Goal: Task Accomplishment & Management: Complete application form

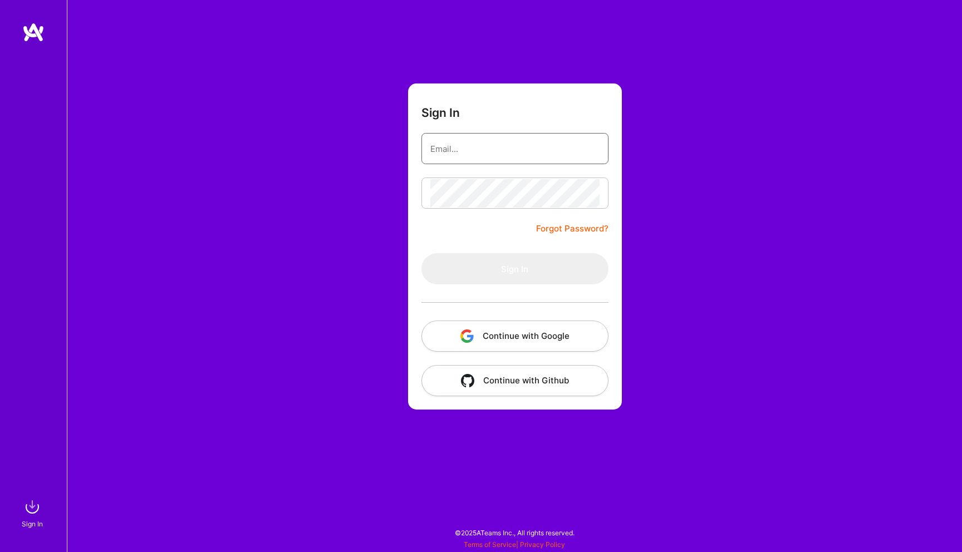
type input "[EMAIL_ADDRESS][DOMAIN_NAME]"
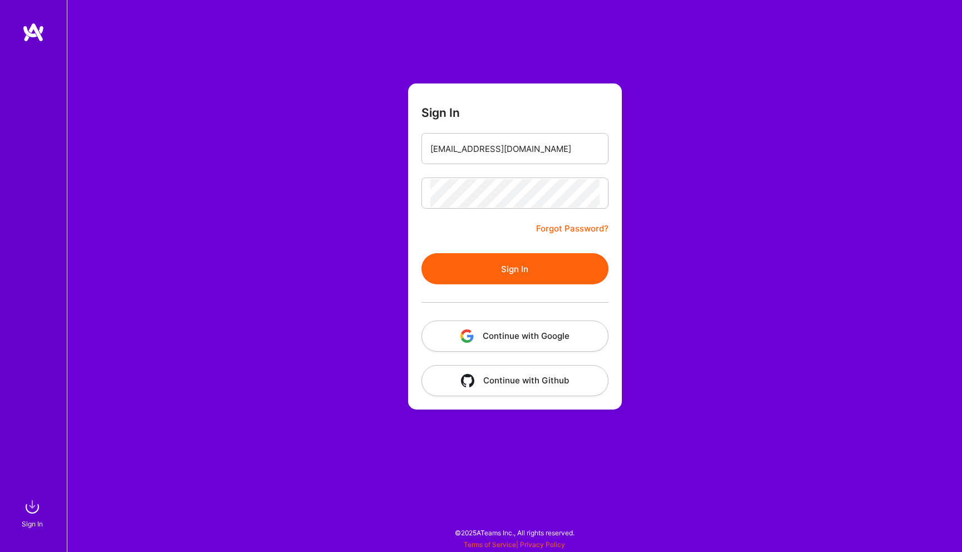
click at [504, 261] on button "Sign In" at bounding box center [514, 268] width 187 height 31
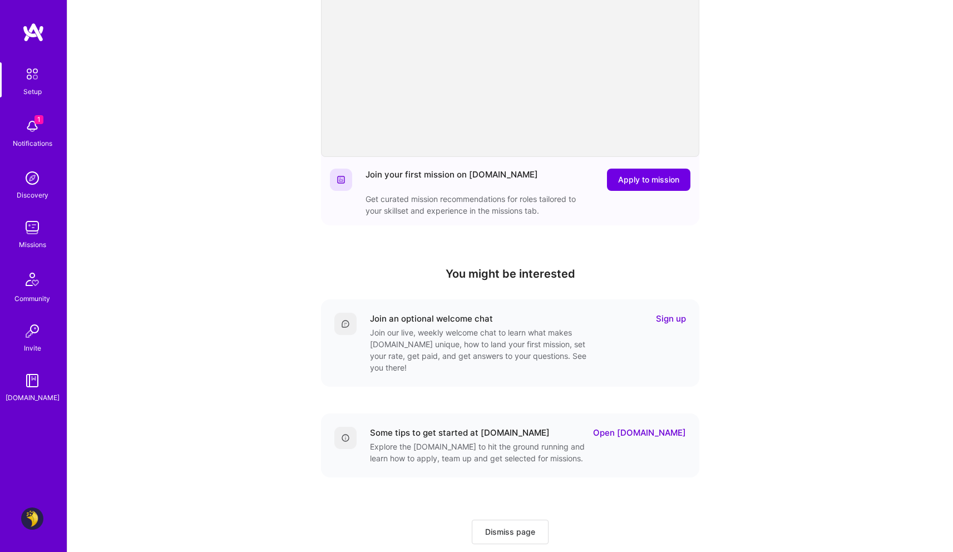
scroll to position [148, 0]
click at [32, 242] on div "Missions" at bounding box center [32, 245] width 27 height 12
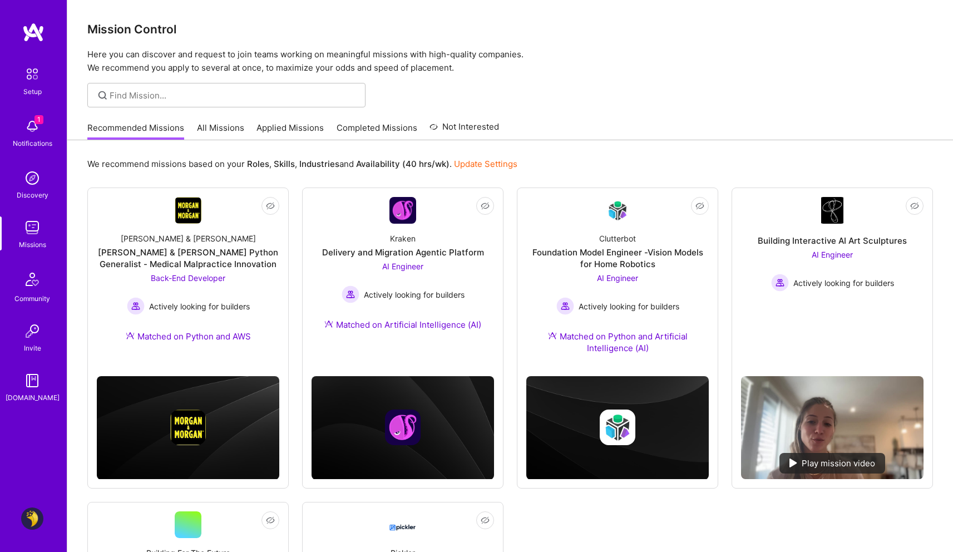
click at [53, 132] on div "1 Notifications" at bounding box center [32, 132] width 69 height 38
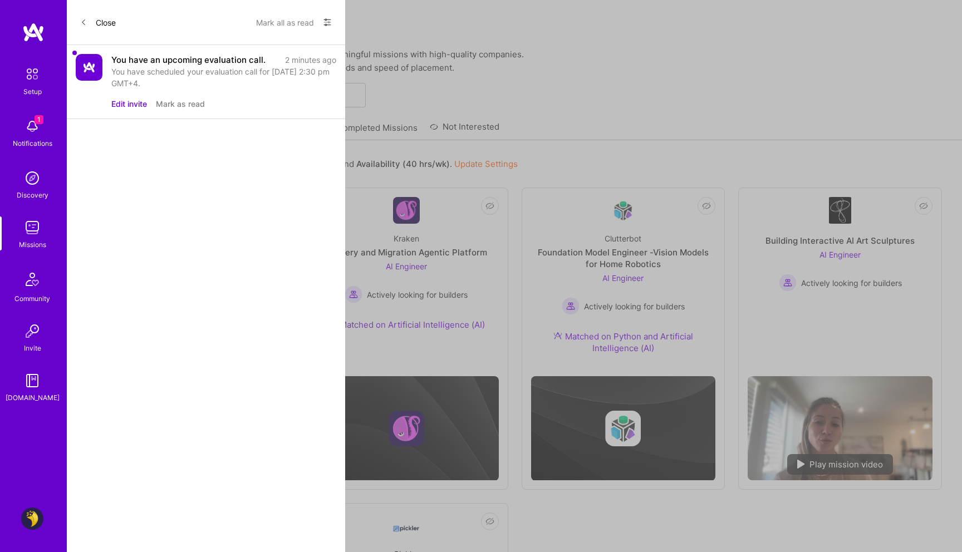
click at [180, 106] on button "Mark as read" at bounding box center [180, 104] width 49 height 12
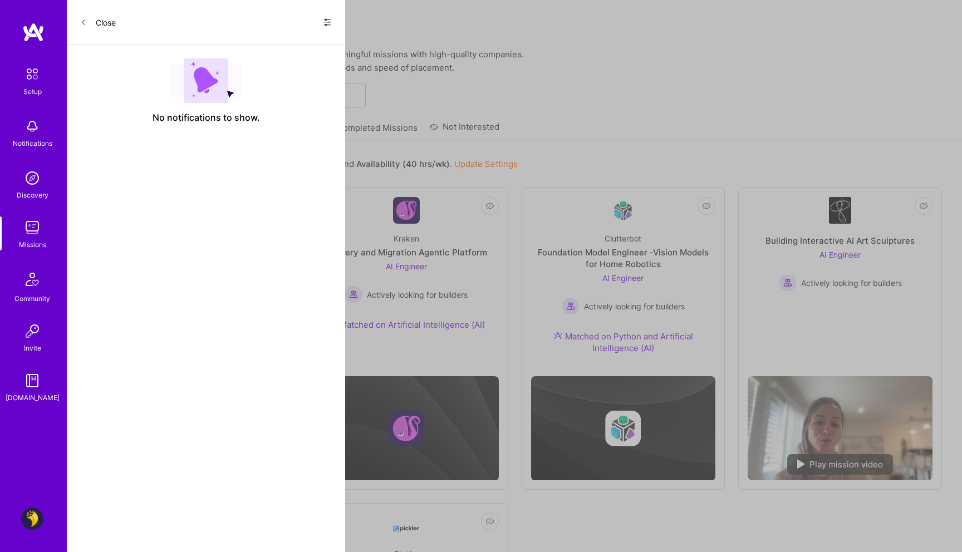
click at [494, 101] on div "Setup Notifications Discovery Missions Community Invite [DOMAIN_NAME] Profile C…" at bounding box center [481, 413] width 962 height 826
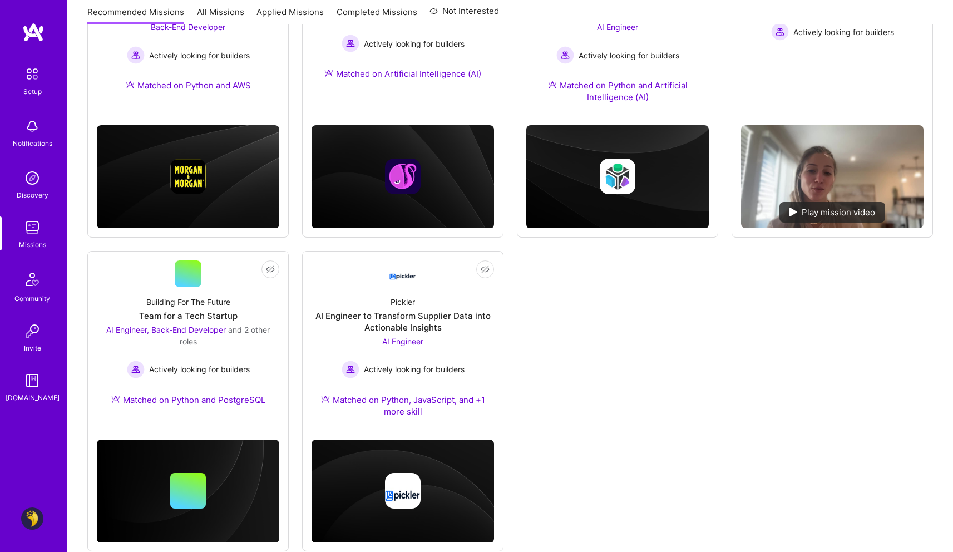
scroll to position [277, 0]
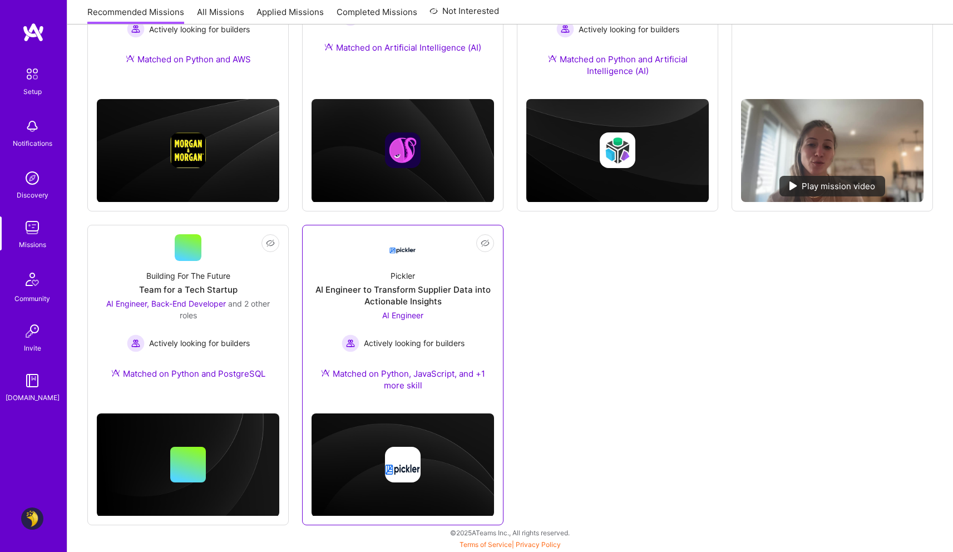
click at [455, 274] on div "Pickler AI Engineer to Transform Supplier Data into Actionable Insights AI Engi…" at bounding box center [403, 333] width 183 height 144
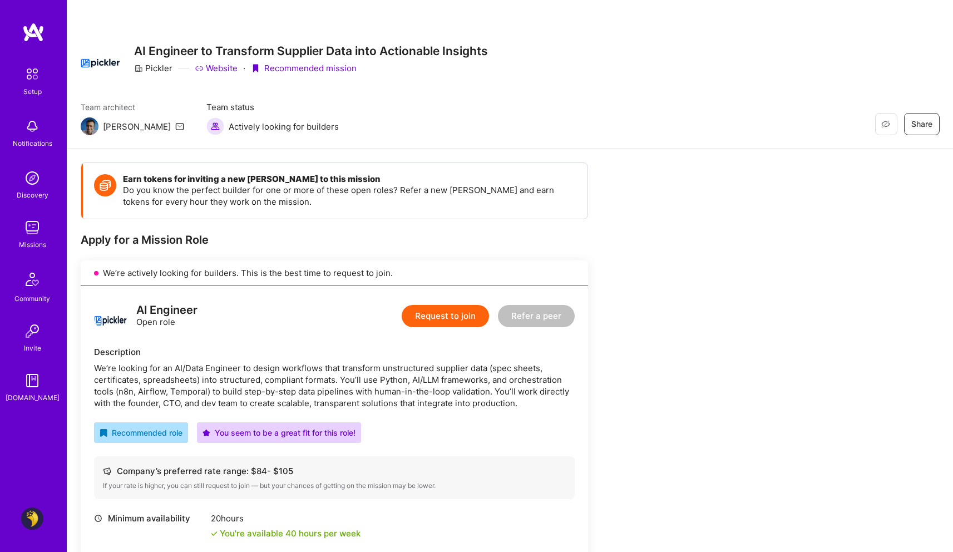
click at [456, 318] on button "Request to join" at bounding box center [445, 316] width 87 height 22
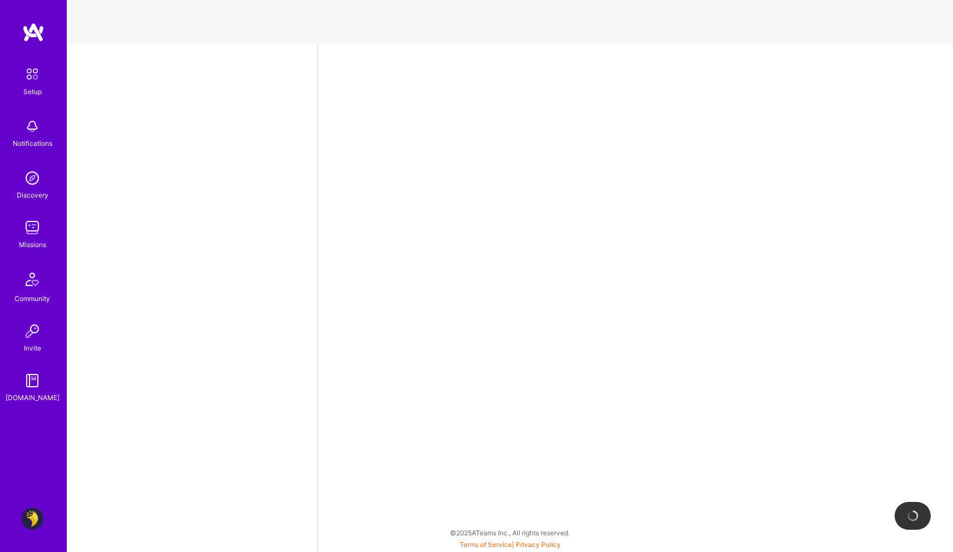
select select "AE"
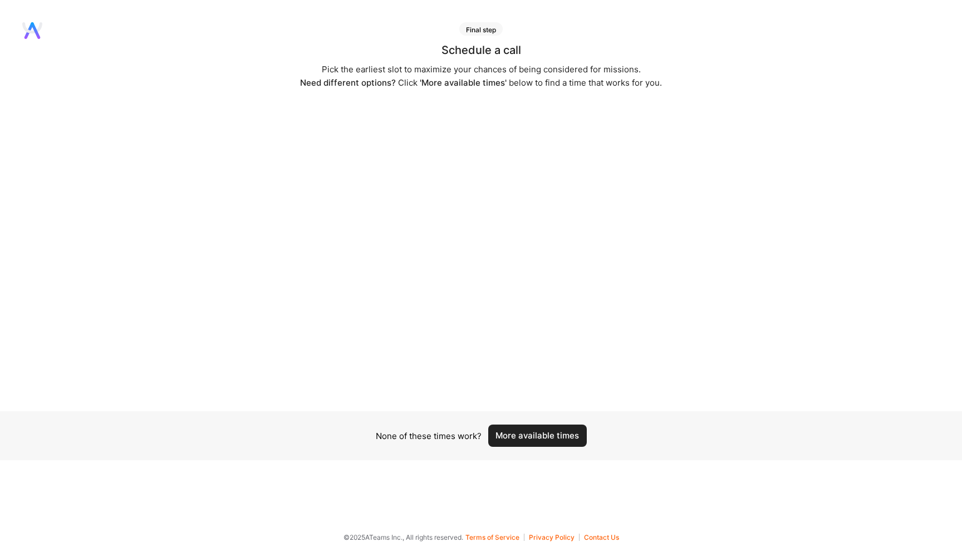
click at [553, 430] on button "More available times" at bounding box center [537, 436] width 98 height 22
click at [516, 443] on button "More available times" at bounding box center [537, 442] width 98 height 22
